Goal: Task Accomplishment & Management: Use online tool/utility

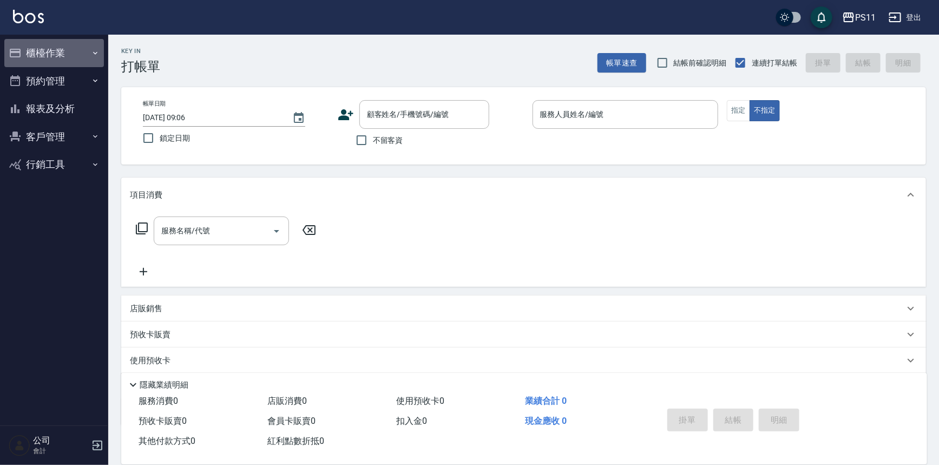
click at [60, 55] on button "櫃檯作業" at bounding box center [54, 53] width 100 height 28
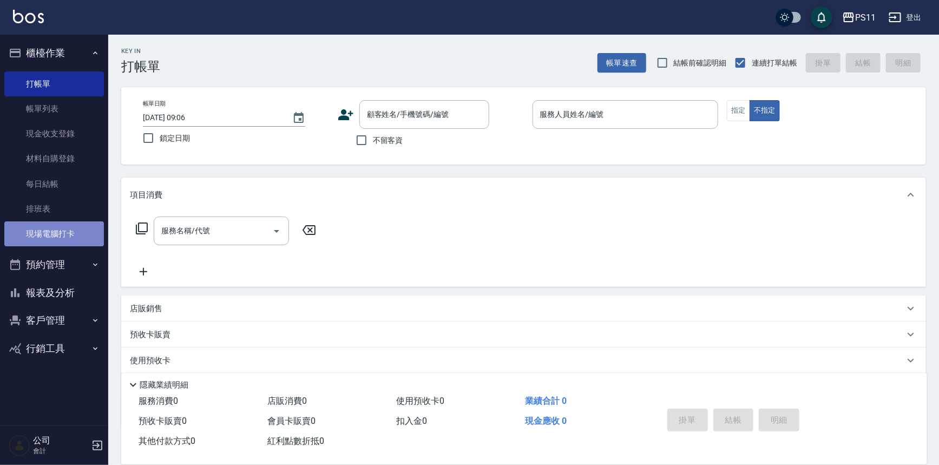
click at [73, 232] on link "現場電腦打卡" at bounding box center [54, 233] width 100 height 25
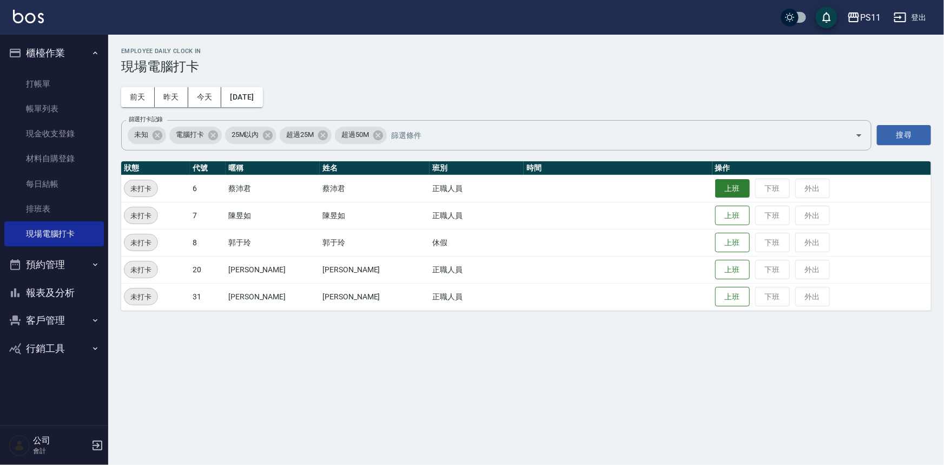
click at [715, 186] on button "上班" at bounding box center [732, 188] width 35 height 19
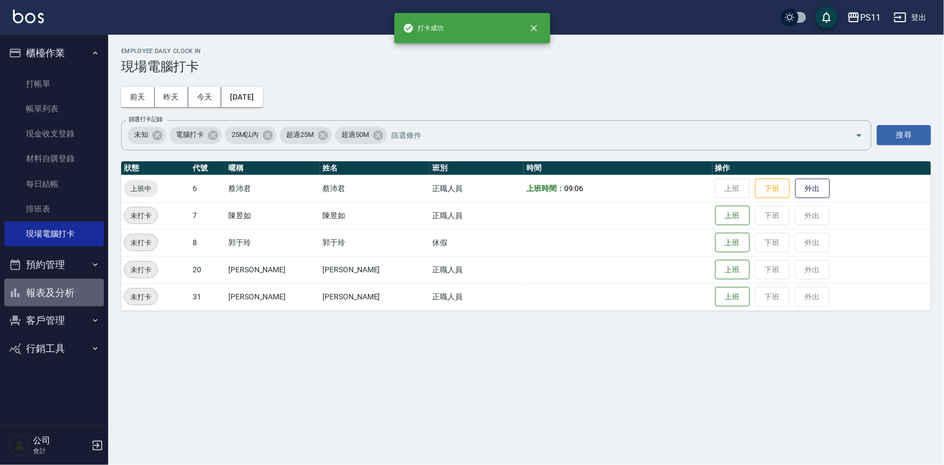
click at [54, 285] on button "報表及分析" at bounding box center [54, 293] width 100 height 28
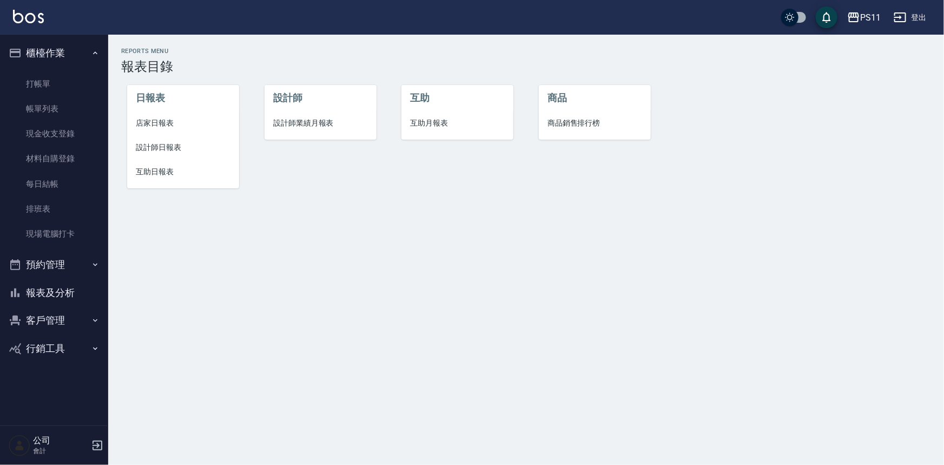
click at [151, 153] on span "設計師日報表" at bounding box center [183, 147] width 95 height 11
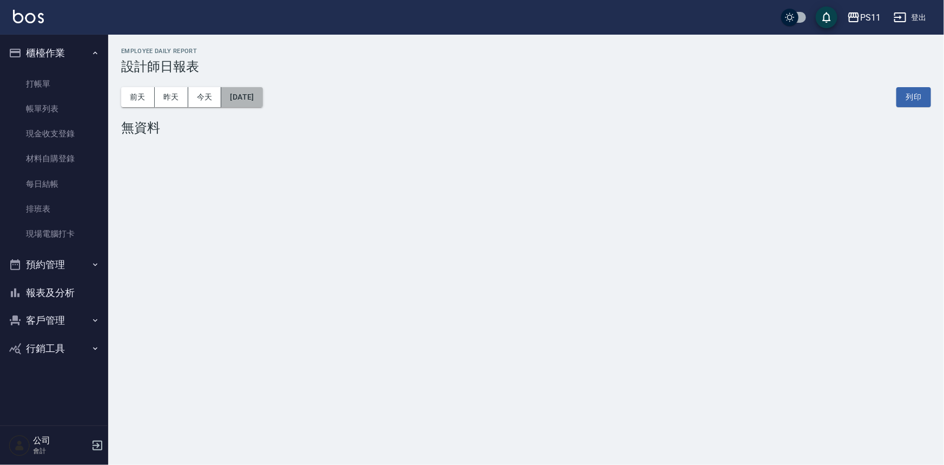
click at [262, 93] on button "[DATE]" at bounding box center [241, 97] width 41 height 20
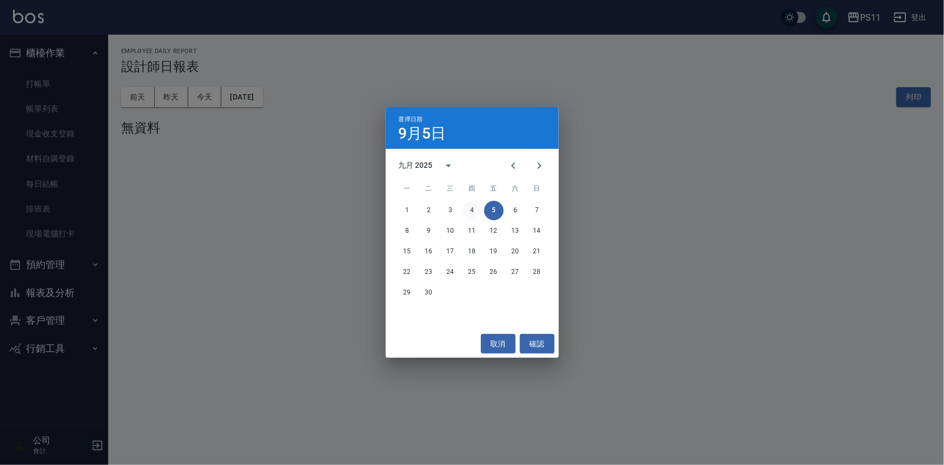
click at [472, 214] on button "4" at bounding box center [472, 210] width 19 height 19
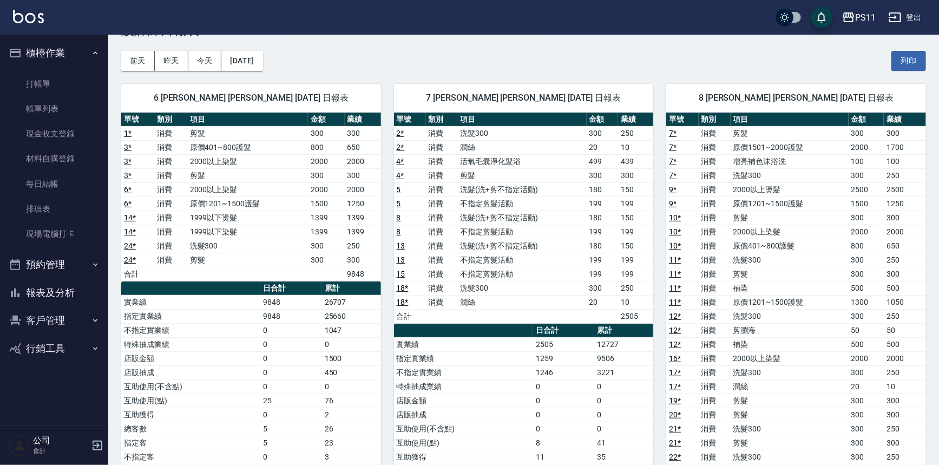
scroll to position [30, 0]
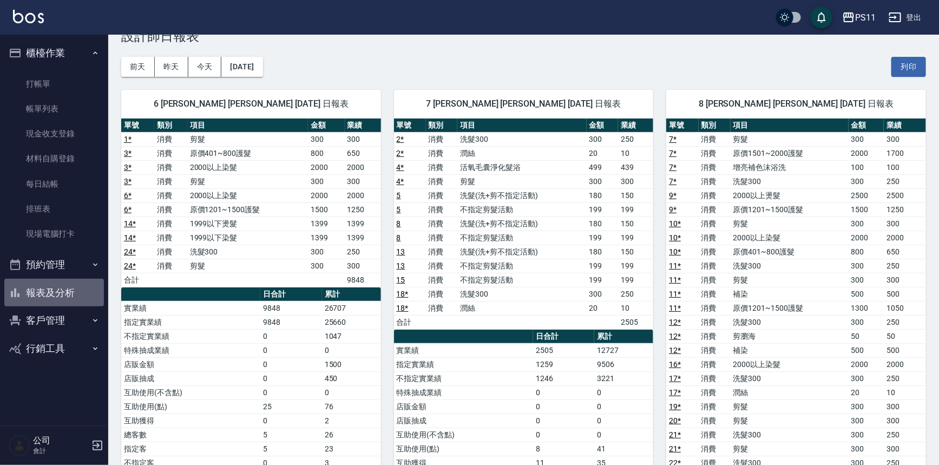
click at [65, 295] on button "報表及分析" at bounding box center [54, 293] width 100 height 28
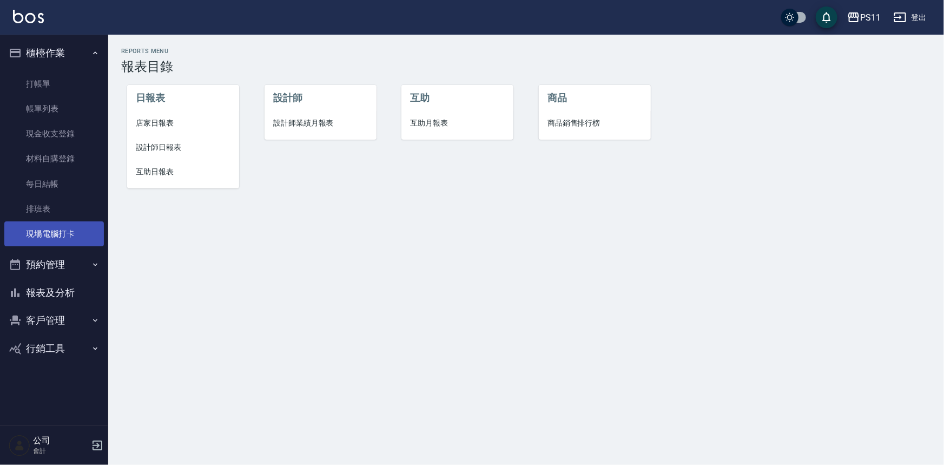
click at [70, 239] on link "現場電腦打卡" at bounding box center [54, 233] width 100 height 25
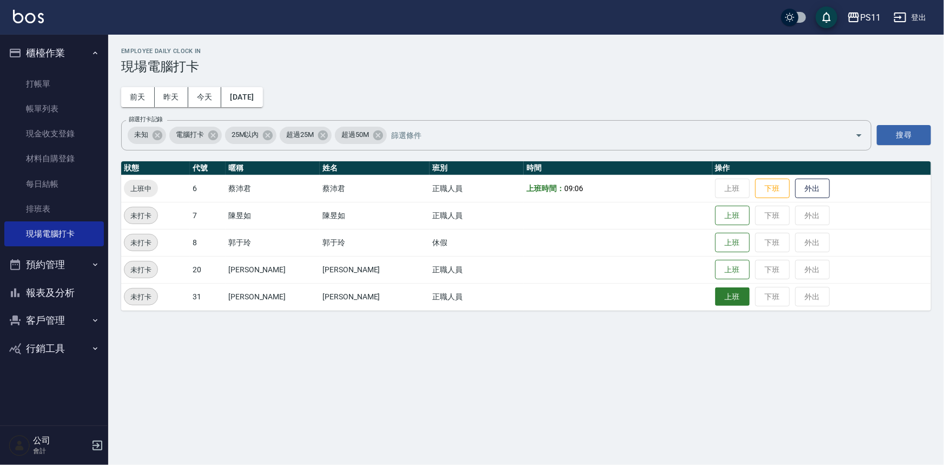
click at [723, 294] on button "上班" at bounding box center [732, 296] width 35 height 19
click at [715, 266] on button "上班" at bounding box center [732, 269] width 35 height 19
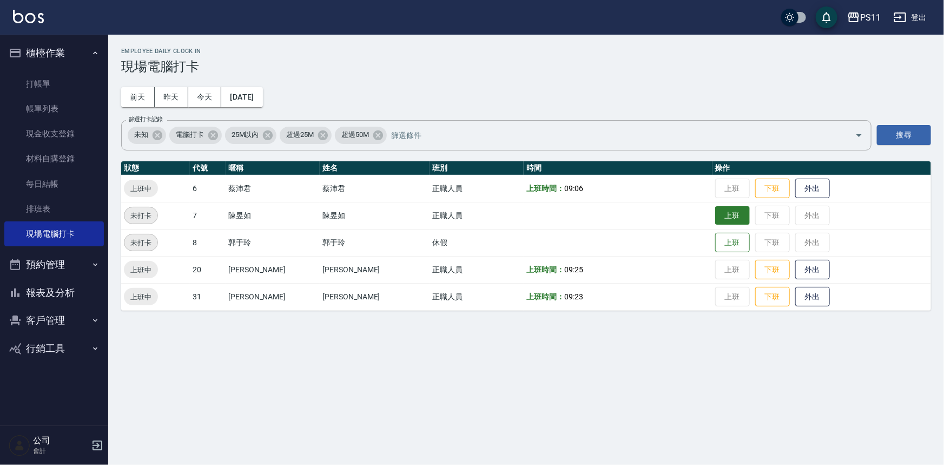
click at [722, 213] on button "上班" at bounding box center [732, 215] width 35 height 19
